Goal: Task Accomplishment & Management: Manage account settings

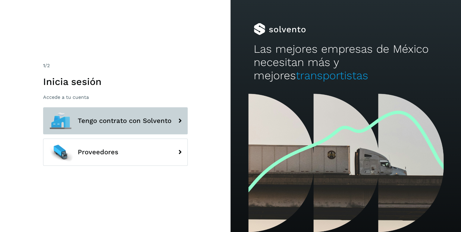
click at [158, 120] on span "Tengo contrato con Solvento" at bounding box center [125, 120] width 94 height 7
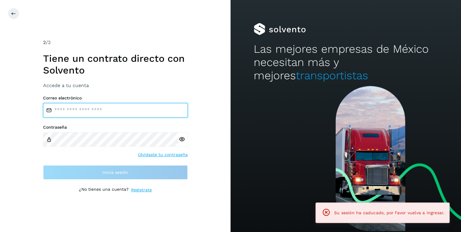
type input "**********"
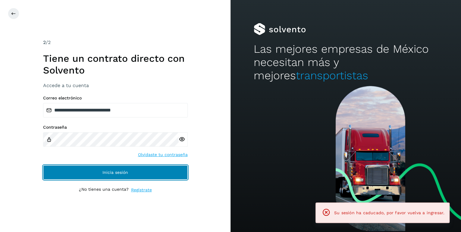
click at [126, 172] on span "Inicia sesión" at bounding box center [115, 172] width 26 height 4
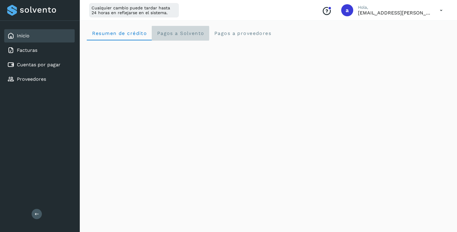
click at [192, 31] on span "Pagos a Solvento" at bounding box center [181, 33] width 48 height 6
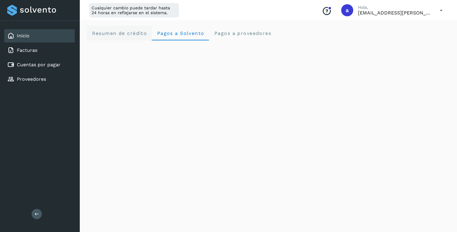
click at [122, 34] on span "Resumen de crédito" at bounding box center [119, 33] width 55 height 6
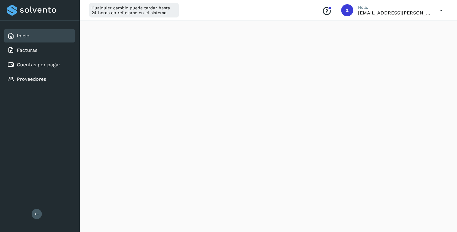
scroll to position [135, 0]
